Goal: Find contact information: Find contact information

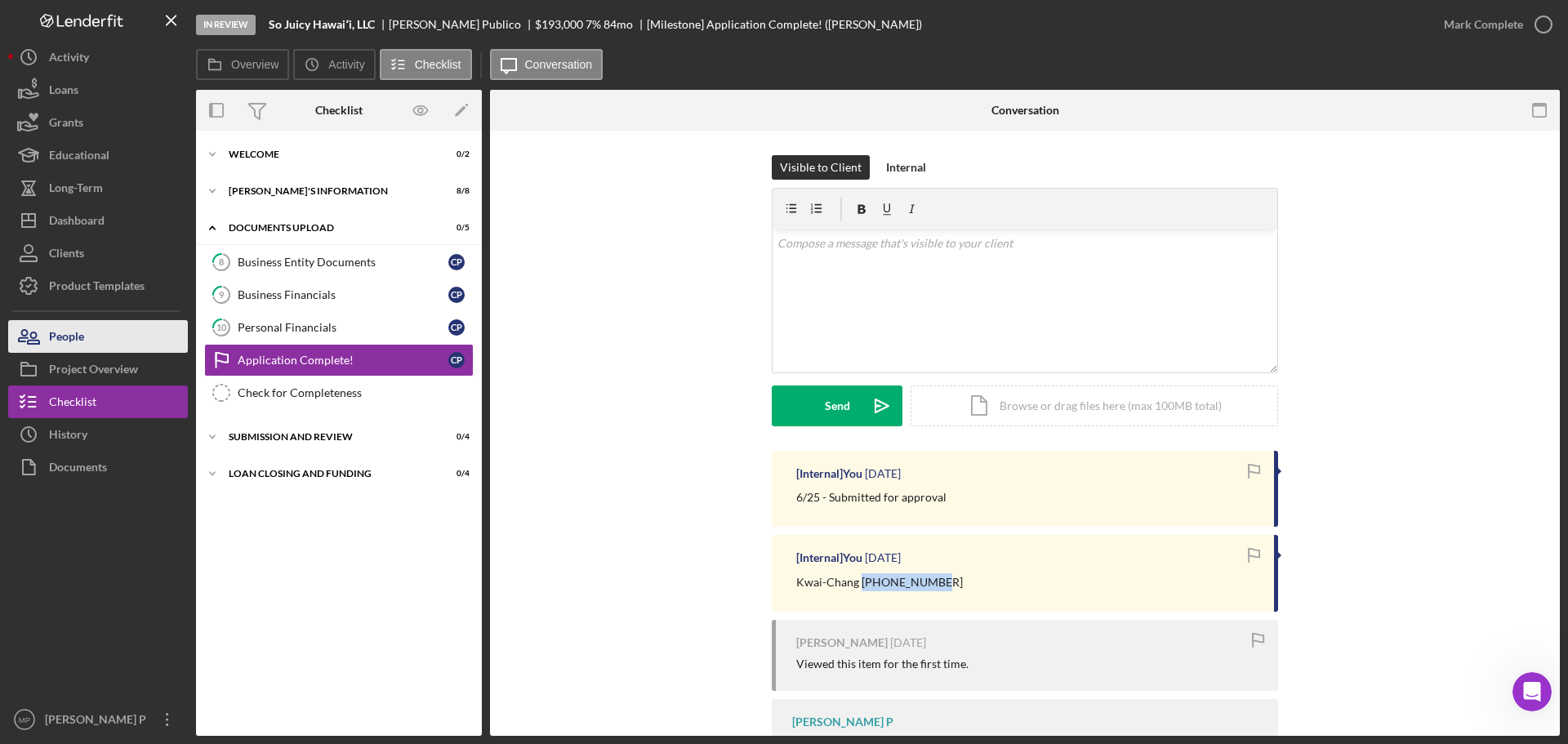
click at [92, 328] on button "People" at bounding box center [97, 337] width 179 height 33
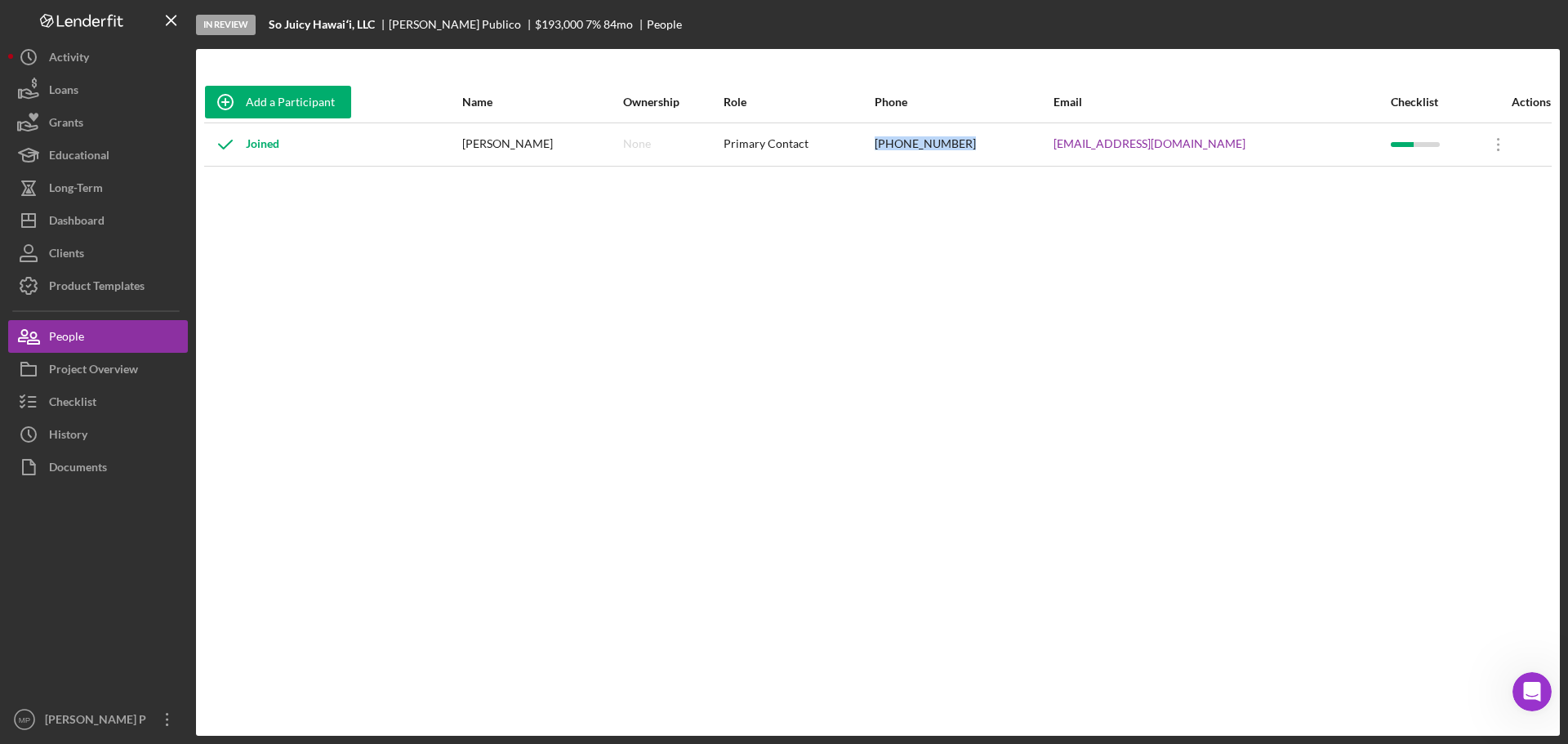
drag, startPoint x: 1030, startPoint y: 144, endPoint x: 951, endPoint y: 145, distance: 79.0
click at [951, 145] on td "[PHONE_NUMBER]" at bounding box center [963, 144] width 178 height 44
copy div "[PHONE_NUMBER]"
click at [260, 691] on div "Add a Participant Name Ownership Role Phone Email Checklist Actions Joined [PER…" at bounding box center [878, 392] width 1364 height 622
click at [80, 410] on div "Checklist" at bounding box center [73, 404] width 48 height 37
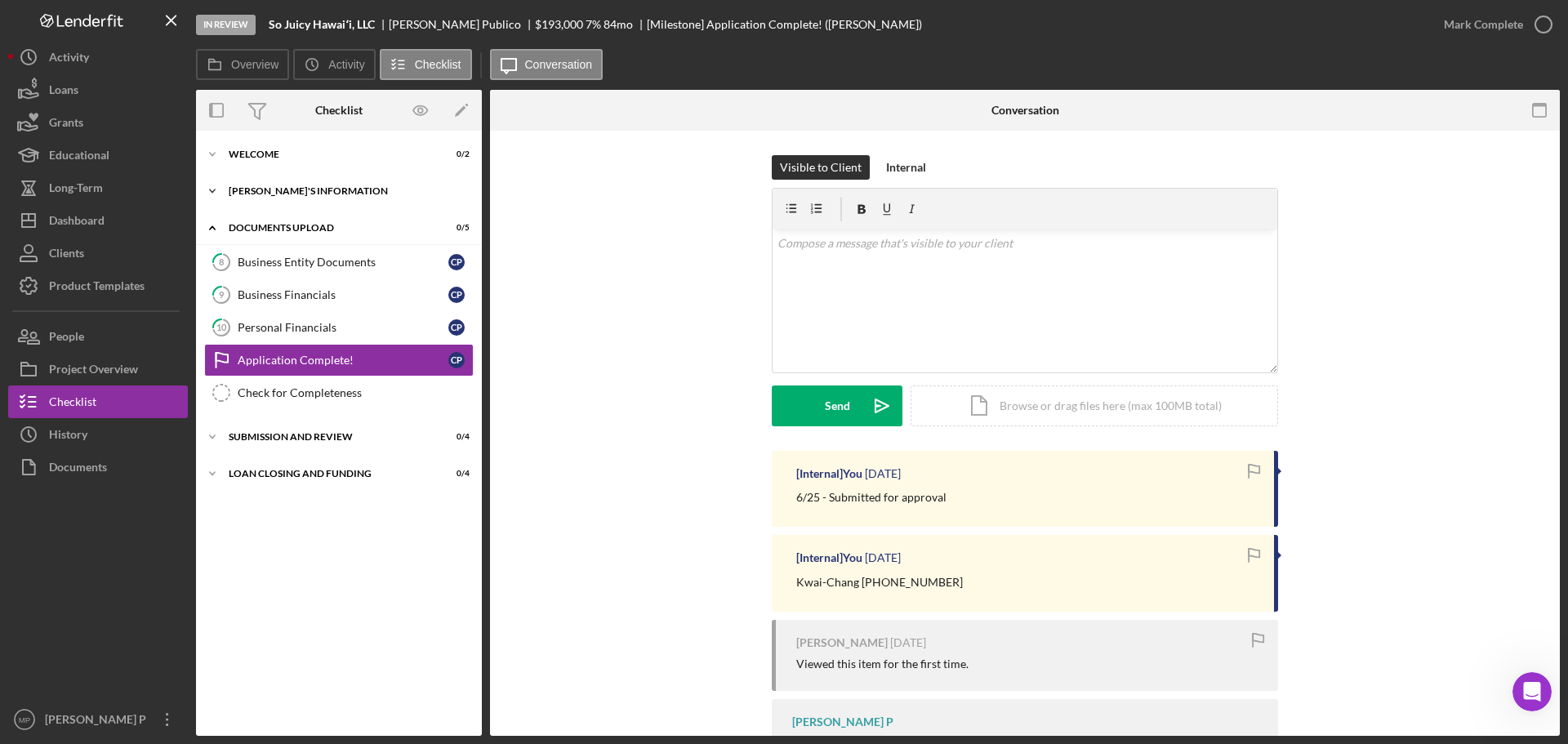
click at [215, 190] on icon "Icon/Expander" at bounding box center [212, 191] width 33 height 33
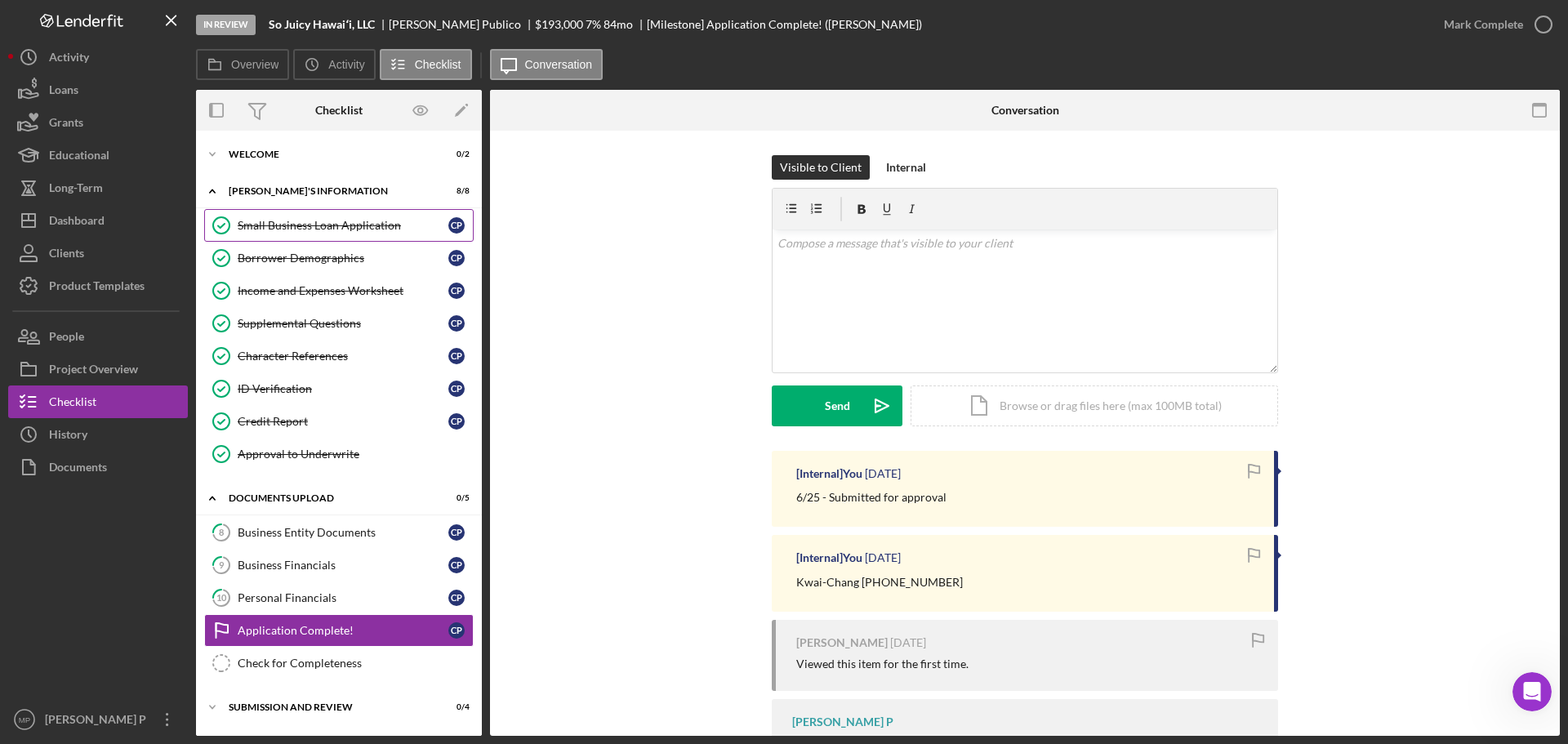
click at [321, 225] on div "Small Business Loan Application" at bounding box center [342, 225] width 210 height 13
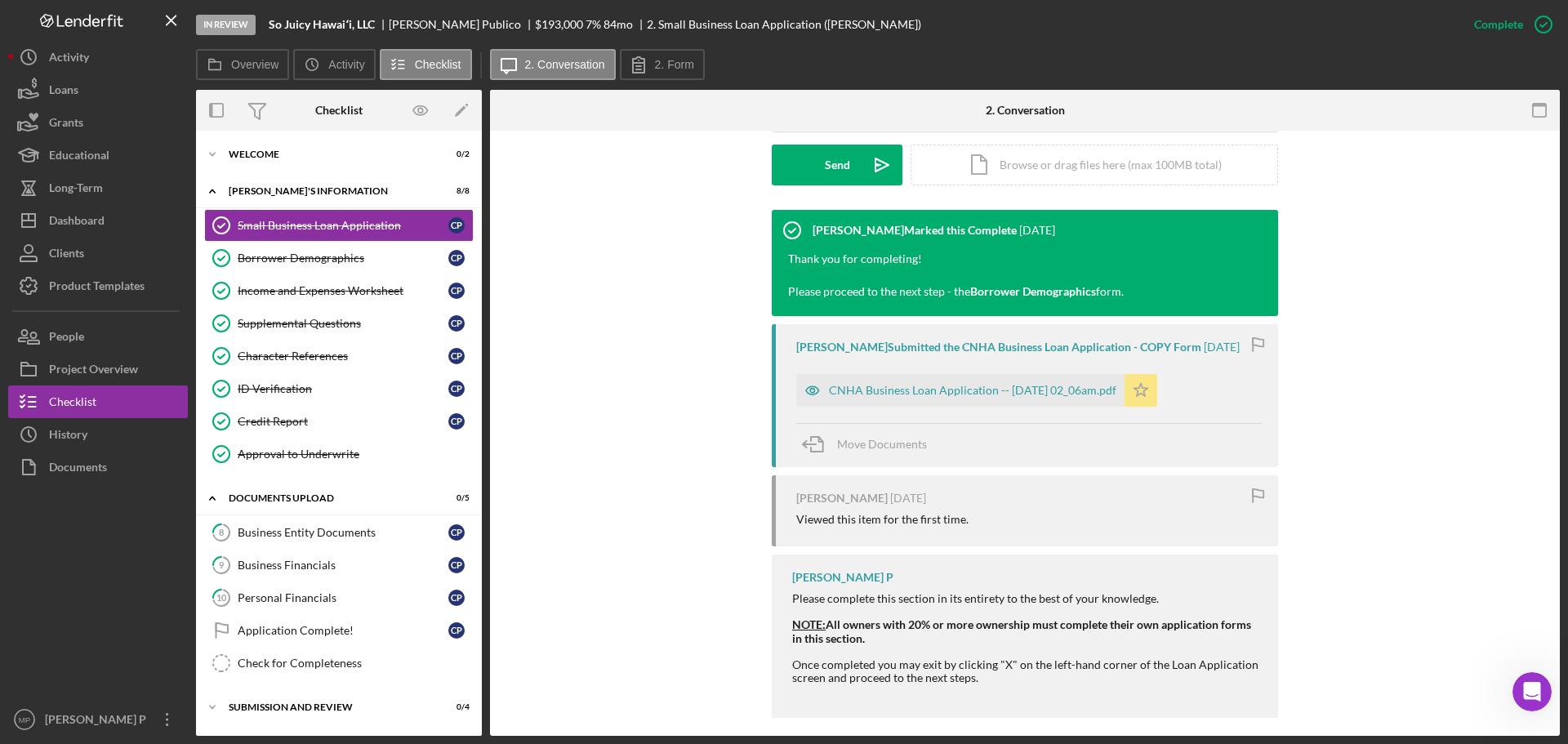
scroll to position [480, 0]
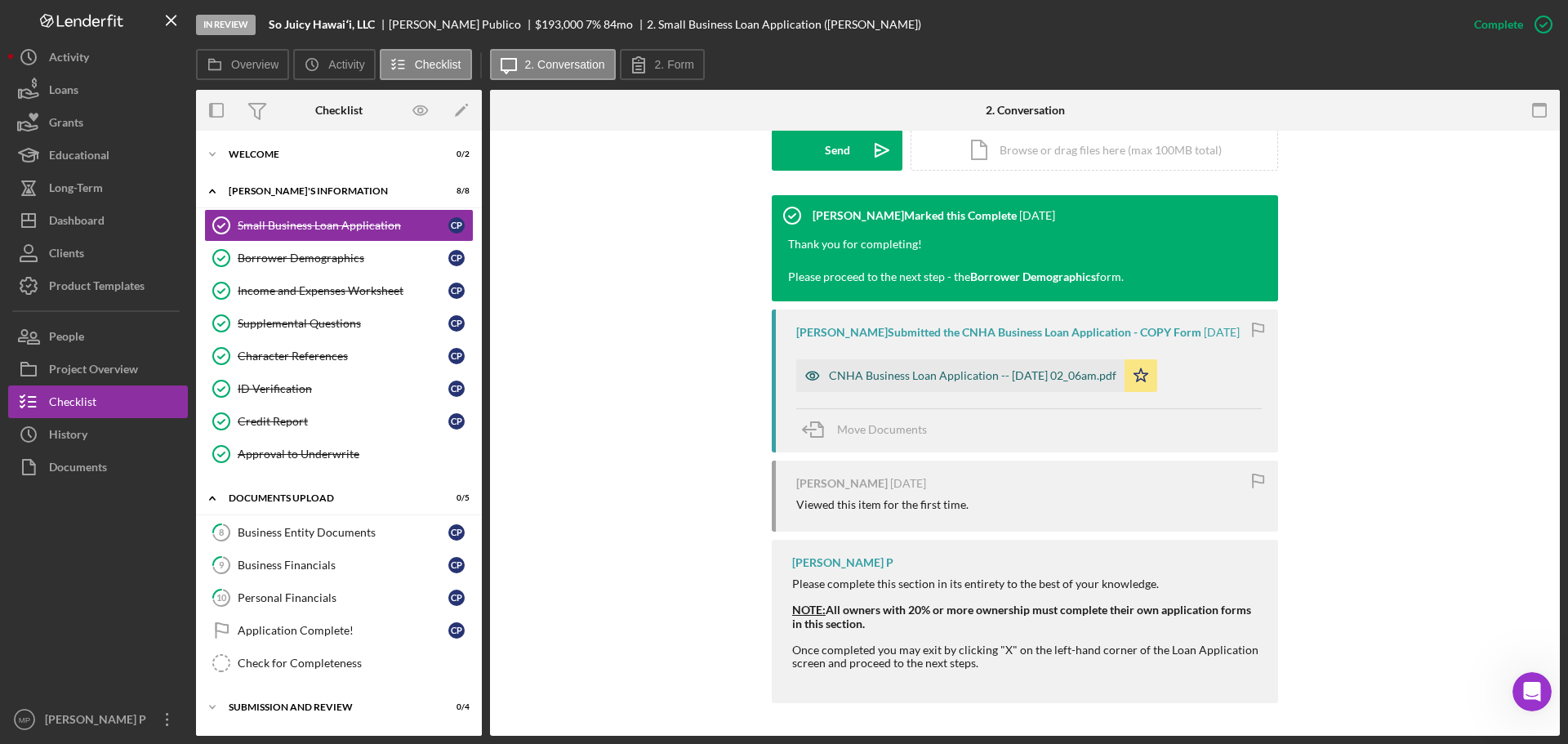
click at [1004, 374] on div "CNHA Business Loan Application -- [DATE] 02_06am.pdf" at bounding box center [973, 375] width 288 height 13
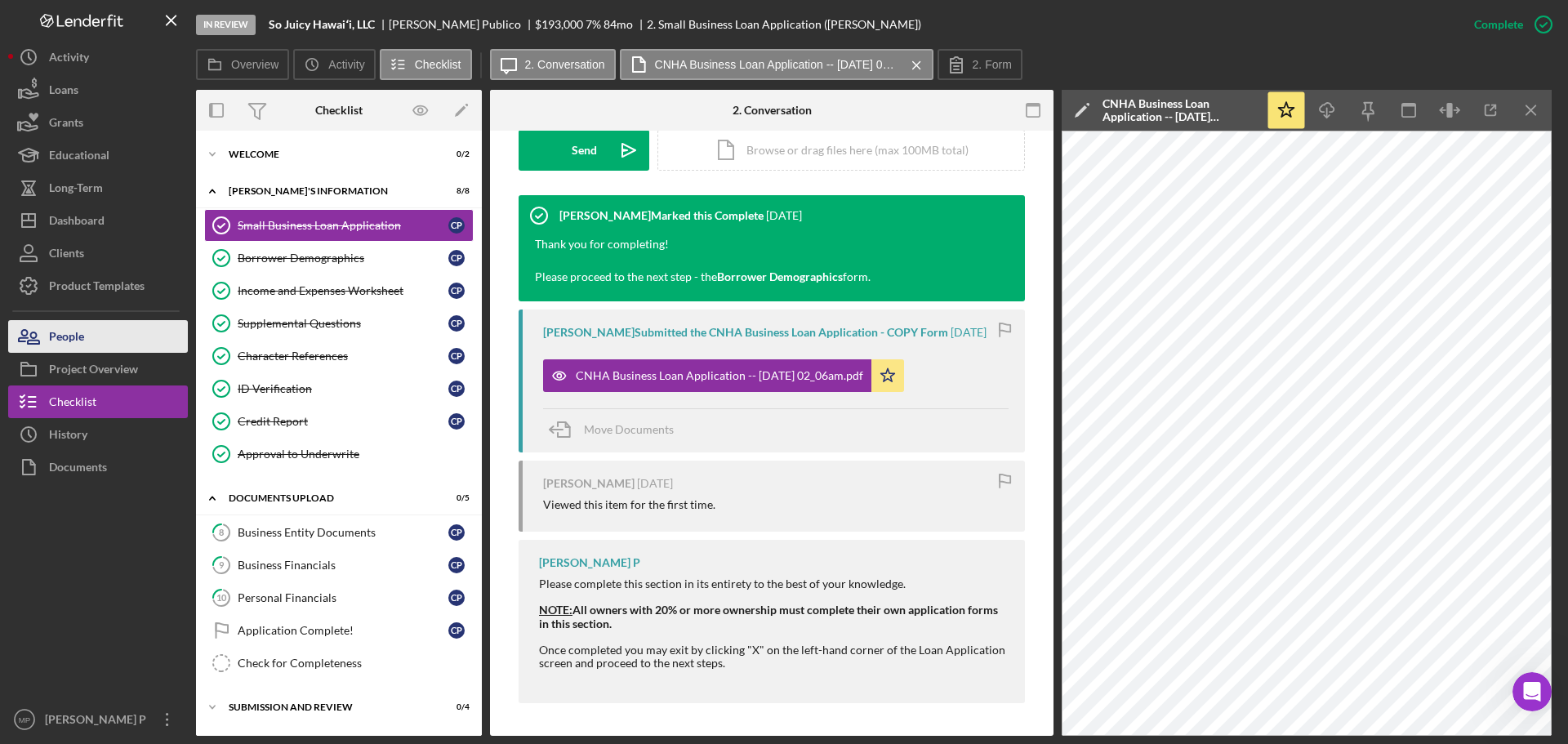
click at [85, 339] on button "People" at bounding box center [97, 337] width 179 height 33
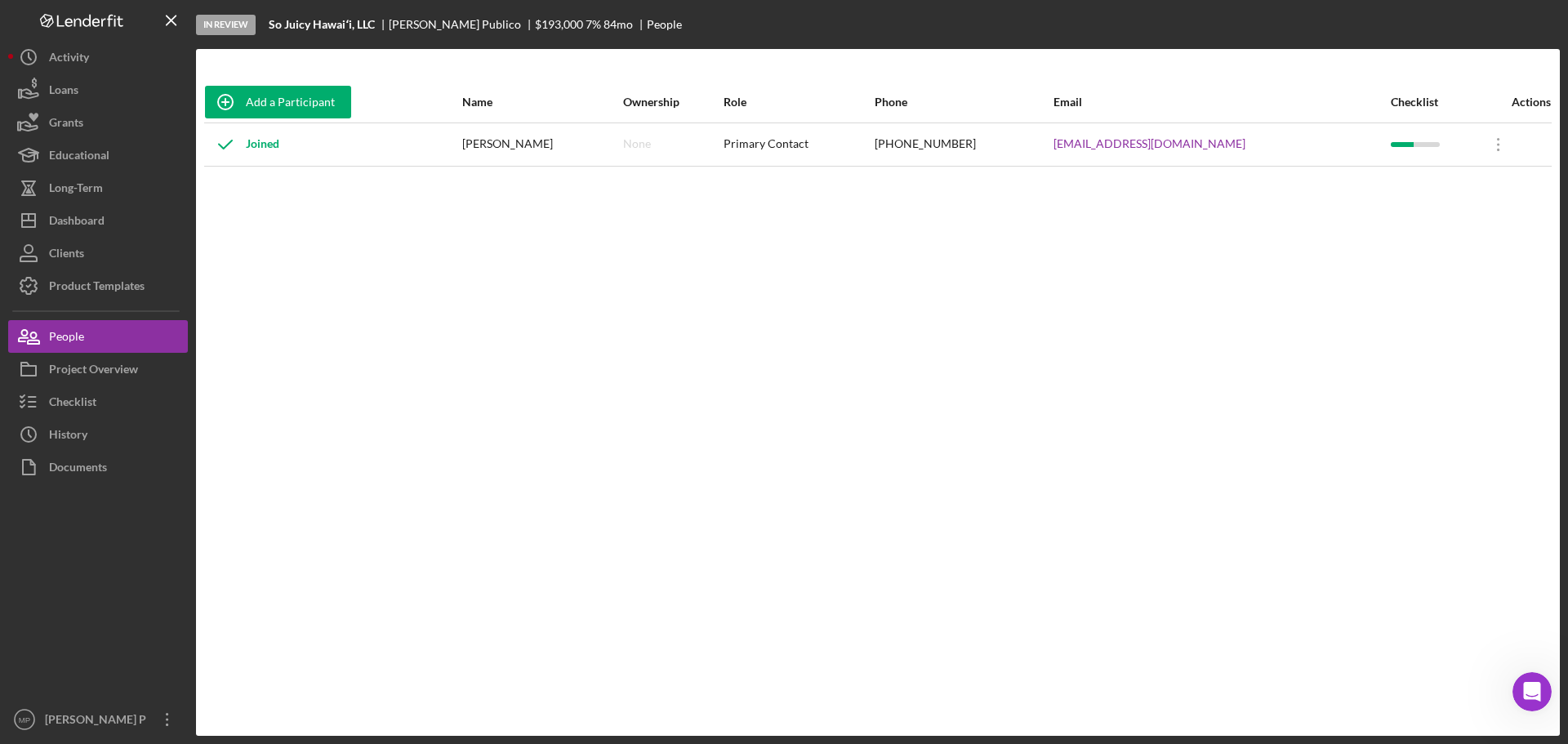
click at [53, 625] on div at bounding box center [97, 594] width 179 height 220
